Goal: Information Seeking & Learning: Learn about a topic

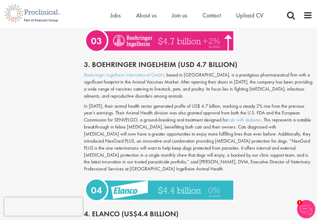
scroll to position [743, 0]
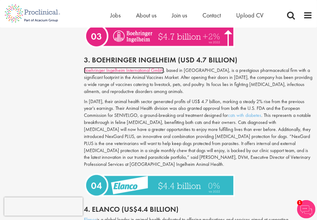
click at [122, 67] on link "Boehringer Ingelheim International GmbH" at bounding box center [124, 70] width 80 height 6
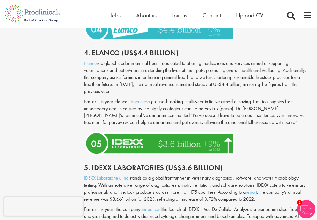
scroll to position [848, 0]
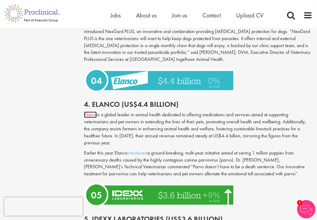
click at [88, 112] on link "Elanco" at bounding box center [90, 115] width 13 height 6
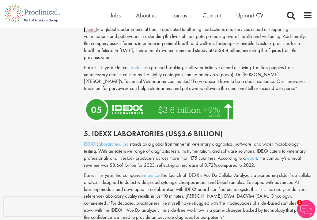
scroll to position [981, 0]
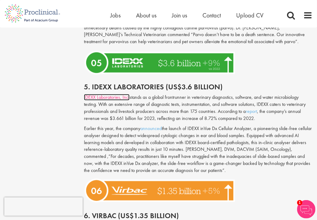
click at [97, 94] on link "IDEXX Laboratories, Inc." at bounding box center [107, 97] width 46 height 6
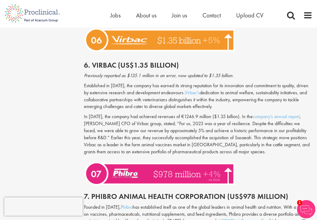
scroll to position [1136, 0]
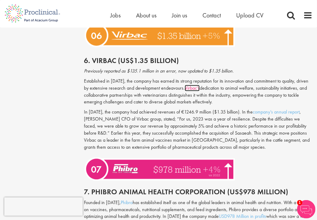
click at [186, 85] on link "Virbac's" at bounding box center [192, 88] width 15 height 6
click at [237, 212] on p "Founded in [DATE], Phibro has established itself as one of the global leaders i…" at bounding box center [198, 216] width 229 height 35
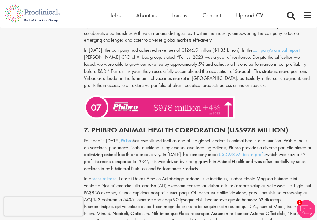
scroll to position [1207, 0]
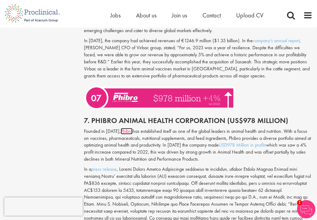
click at [123, 128] on link "Phibro" at bounding box center [127, 131] width 12 height 6
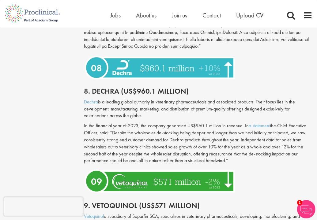
scroll to position [1396, 0]
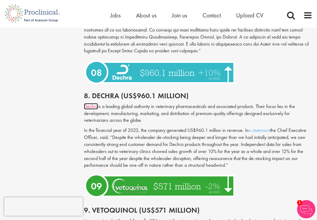
click at [92, 103] on link "Dechra" at bounding box center [91, 106] width 14 height 6
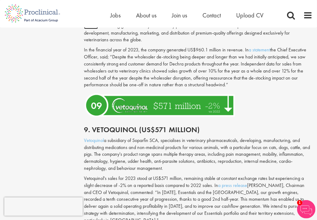
scroll to position [1467, 0]
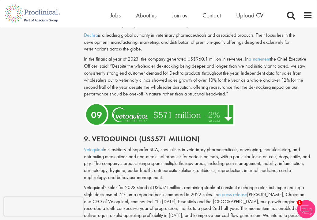
click at [291, 135] on h2 "9. Vetoquinol (US$571 million)" at bounding box center [198, 139] width 229 height 8
click at [90, 146] on link "Vetoquinol" at bounding box center [94, 149] width 20 height 6
drag, startPoint x: 105, startPoint y: 129, endPoint x: 78, endPoint y: 130, distance: 27.3
copy p "Vetoquinol"
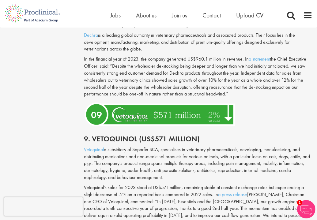
click at [267, 162] on div "Vetoquinol a subsidiary of Soparfin SCA, specialises in veterinary pharmaceutic…" at bounding box center [198, 191] width 238 height 90
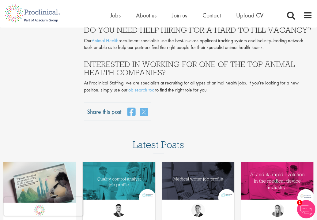
scroll to position [1914, 0]
